Goal: Information Seeking & Learning: Learn about a topic

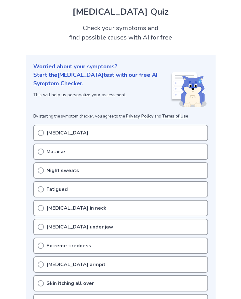
scroll to position [19, 0]
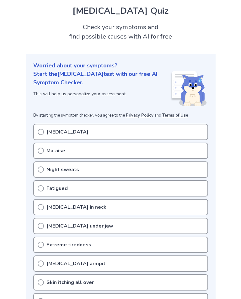
click at [40, 133] on icon at bounding box center [41, 132] width 6 height 6
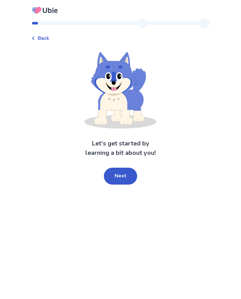
click at [113, 177] on button "Next" at bounding box center [120, 176] width 33 height 17
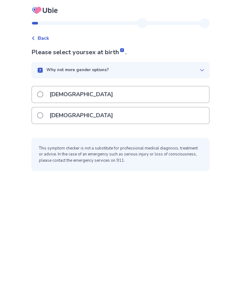
click at [43, 97] on span at bounding box center [40, 94] width 6 height 6
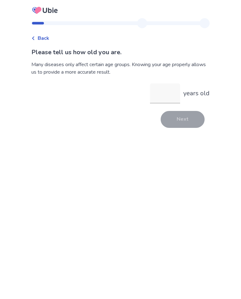
click at [155, 94] on input "years old" at bounding box center [165, 93] width 30 height 20
type input "**"
click at [188, 120] on button "Next" at bounding box center [183, 119] width 44 height 17
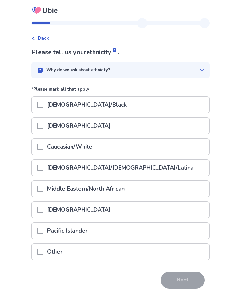
click at [43, 149] on span at bounding box center [40, 147] width 6 height 6
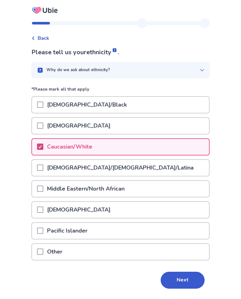
click at [182, 280] on button "Next" at bounding box center [183, 280] width 44 height 17
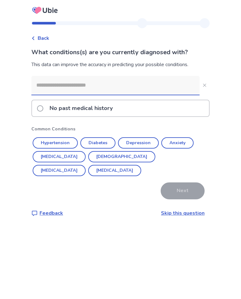
click at [43, 110] on span at bounding box center [40, 108] width 6 height 6
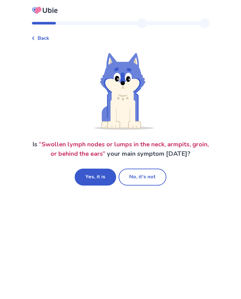
click at [144, 177] on button "No, it's not" at bounding box center [143, 177] width 48 height 17
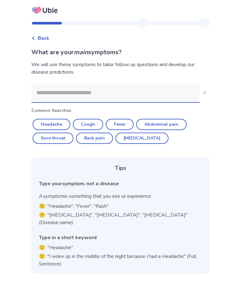
click at [45, 41] on span "Back" at bounding box center [44, 38] width 12 height 8
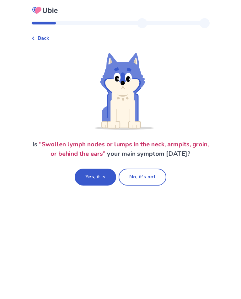
click at [155, 181] on button "No, it's not" at bounding box center [143, 177] width 48 height 17
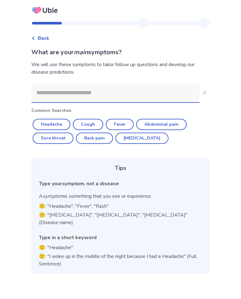
click at [169, 126] on button "Abdominal pain" at bounding box center [161, 124] width 50 height 11
type input "**********"
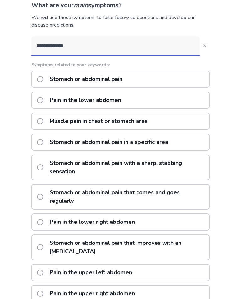
scroll to position [45, 0]
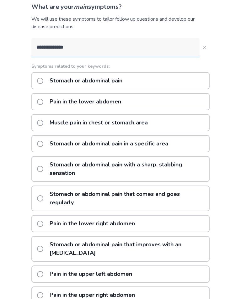
click at [43, 199] on span at bounding box center [40, 199] width 6 height 6
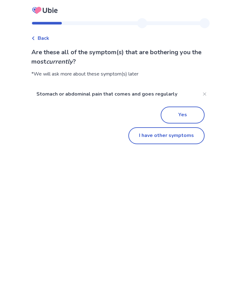
click at [188, 115] on button "Yes" at bounding box center [183, 115] width 44 height 17
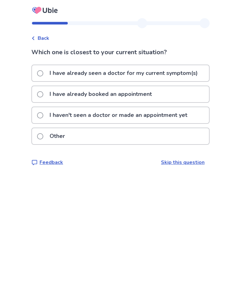
click at [41, 96] on label "I have already booked an appointment" at bounding box center [96, 94] width 119 height 16
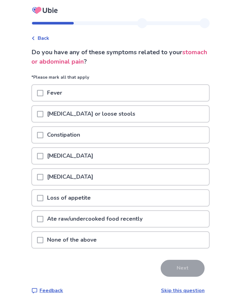
click at [41, 221] on span at bounding box center [40, 219] width 6 height 6
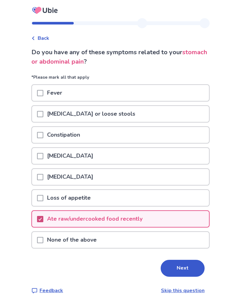
click at [41, 221] on span at bounding box center [40, 219] width 6 height 6
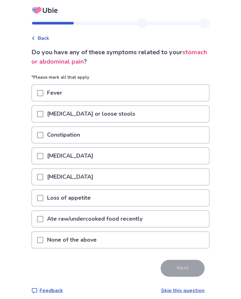
click at [42, 140] on div at bounding box center [40, 135] width 6 height 16
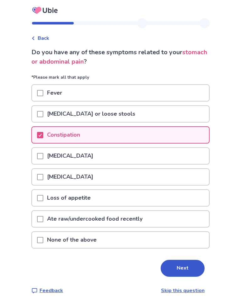
click at [182, 264] on button "Next" at bounding box center [183, 268] width 44 height 17
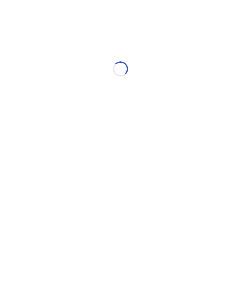
select select "*"
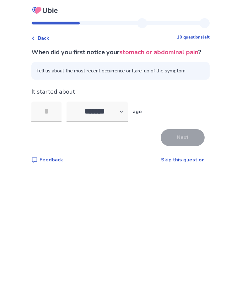
click at [44, 122] on input "tel" at bounding box center [46, 112] width 30 height 20
type input "**"
click at [182, 146] on button "Next" at bounding box center [183, 137] width 44 height 17
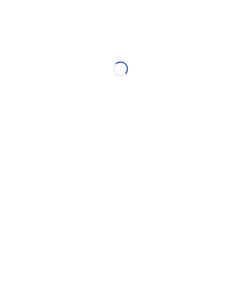
select select "*"
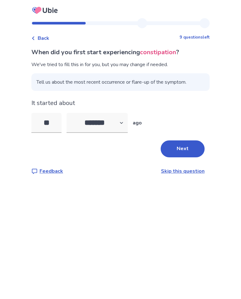
click at [188, 149] on button "Next" at bounding box center [183, 148] width 44 height 17
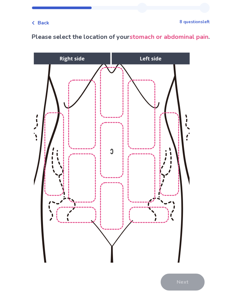
scroll to position [15, 0]
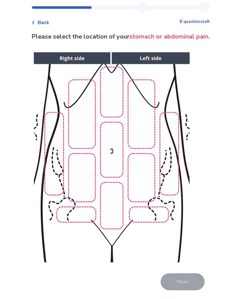
click at [108, 211] on img at bounding box center [111, 157] width 320 height 217
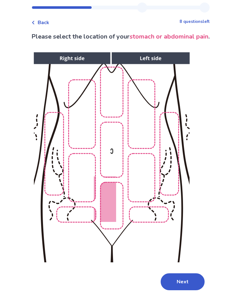
scroll to position [16, 0]
click at [109, 95] on img at bounding box center [111, 157] width 320 height 217
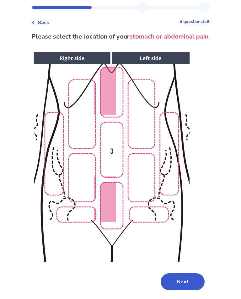
click at [181, 279] on button "Next" at bounding box center [183, 281] width 44 height 17
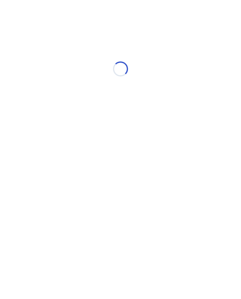
scroll to position [0, 0]
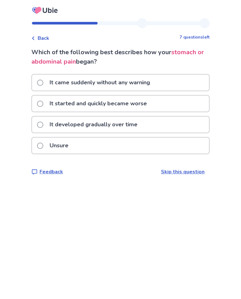
click at [41, 128] on label "It developed gradually over time" at bounding box center [89, 125] width 104 height 16
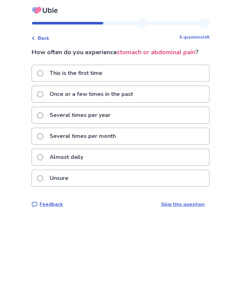
click at [43, 182] on label "Unsure" at bounding box center [54, 178] width 35 height 16
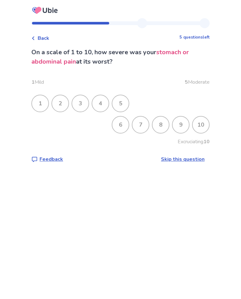
click at [61, 104] on div "2" at bounding box center [60, 103] width 16 height 16
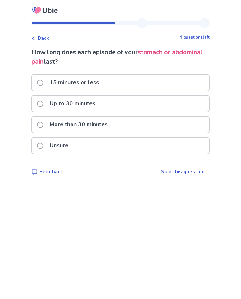
click at [39, 124] on div "More than 30 minutes" at bounding box center [120, 125] width 177 height 16
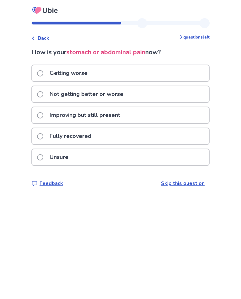
click at [41, 114] on span at bounding box center [40, 115] width 6 height 6
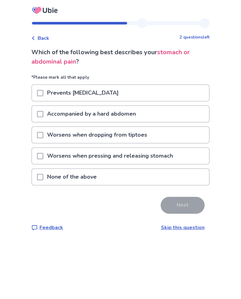
click at [43, 152] on div at bounding box center [40, 156] width 6 height 16
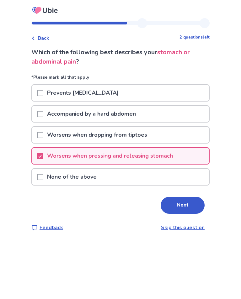
click at [188, 208] on button "Next" at bounding box center [183, 205] width 44 height 17
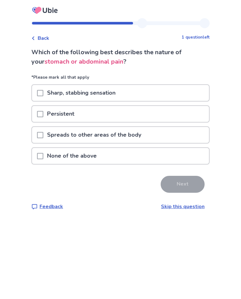
click at [43, 97] on div at bounding box center [40, 93] width 6 height 16
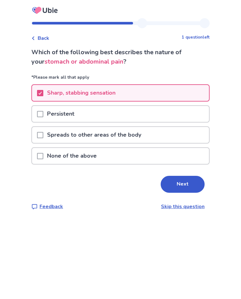
click at [184, 188] on button "Next" at bounding box center [183, 184] width 44 height 17
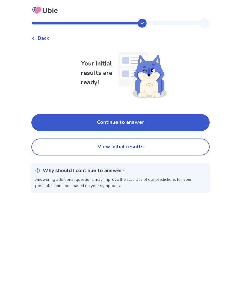
click at [63, 150] on button "View initial results" at bounding box center [120, 147] width 178 height 17
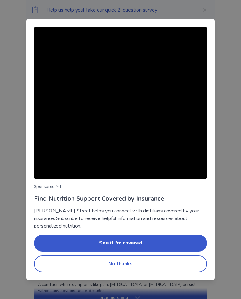
click at [60, 264] on button "No thanks" at bounding box center [120, 264] width 173 height 17
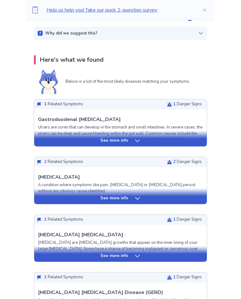
scroll to position [99, 0]
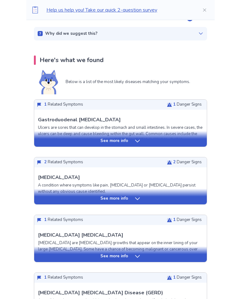
click at [46, 140] on div "See more info" at bounding box center [120, 141] width 172 height 6
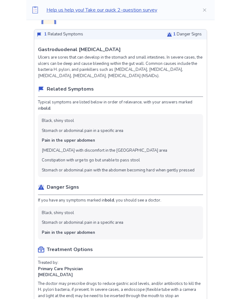
scroll to position [166, 0]
